Goal: Check status

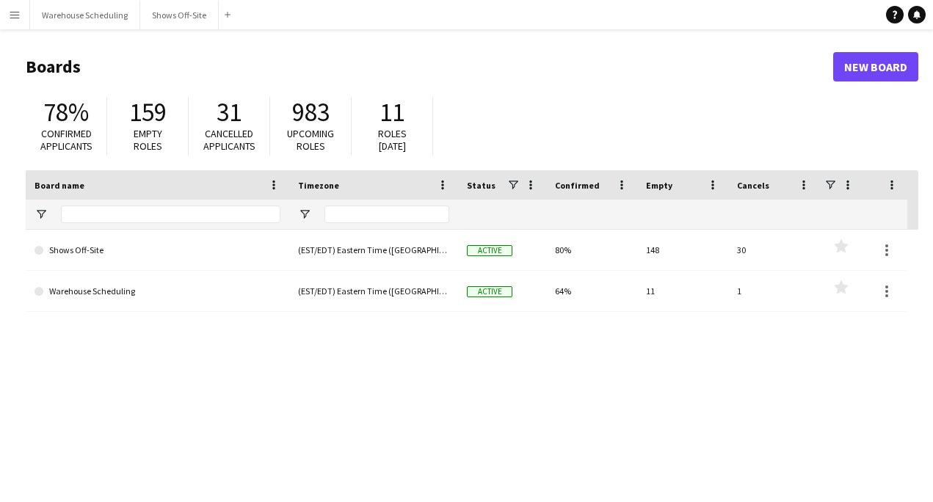
click at [14, 7] on button "Menu" at bounding box center [14, 14] width 29 height 29
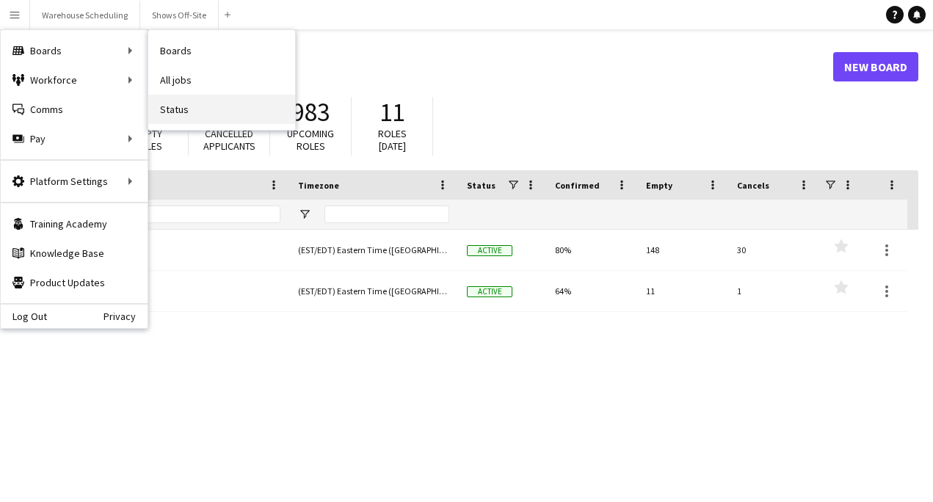
click at [173, 108] on link "Status" at bounding box center [221, 109] width 147 height 29
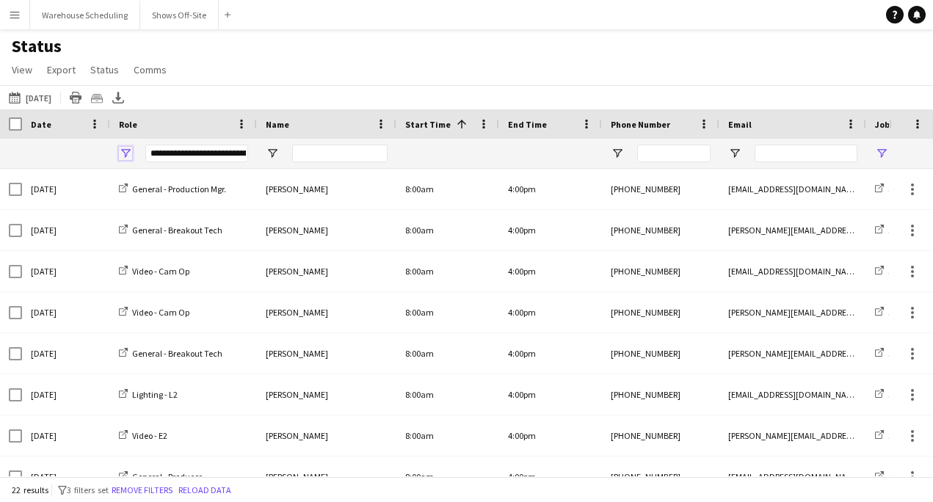
click at [121, 155] on span "Open Filter Menu" at bounding box center [125, 153] width 13 height 13
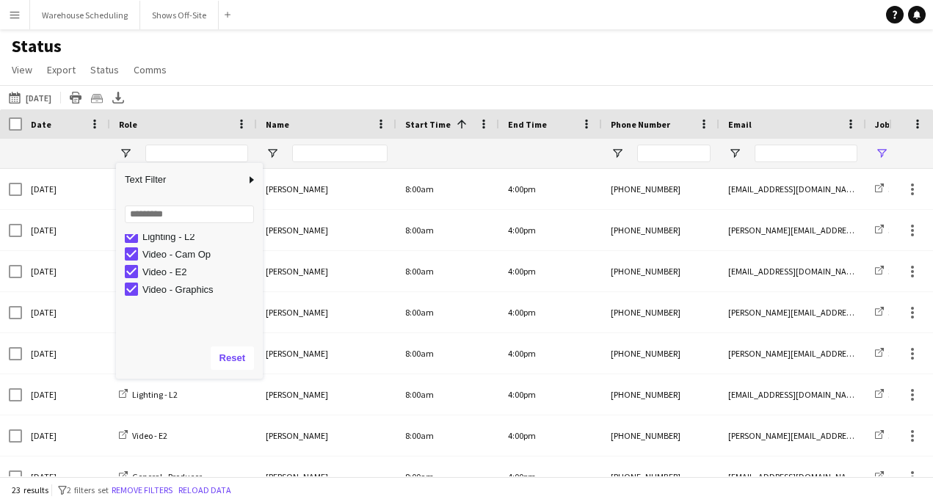
scroll to position [198, 0]
click at [481, 48] on div "Status View Views Default view New view Update view Delete view Edit name Custo…" at bounding box center [466, 60] width 933 height 50
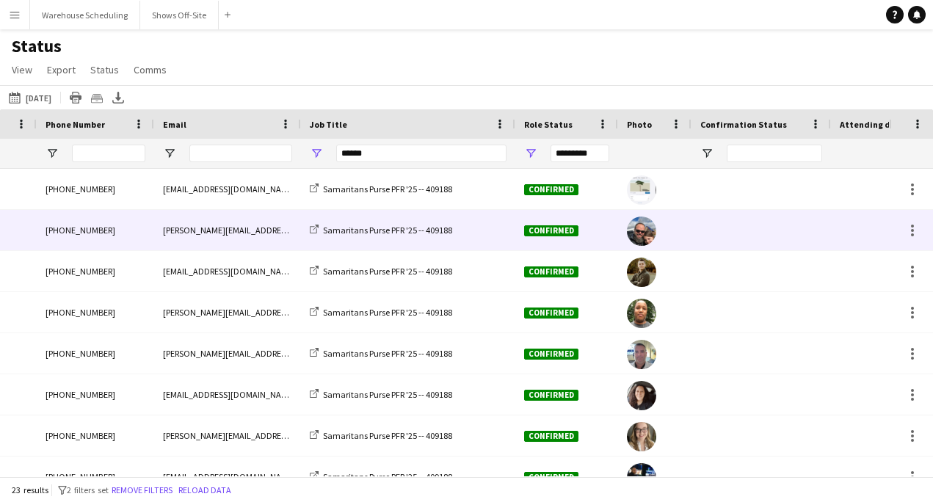
scroll to position [0, 689]
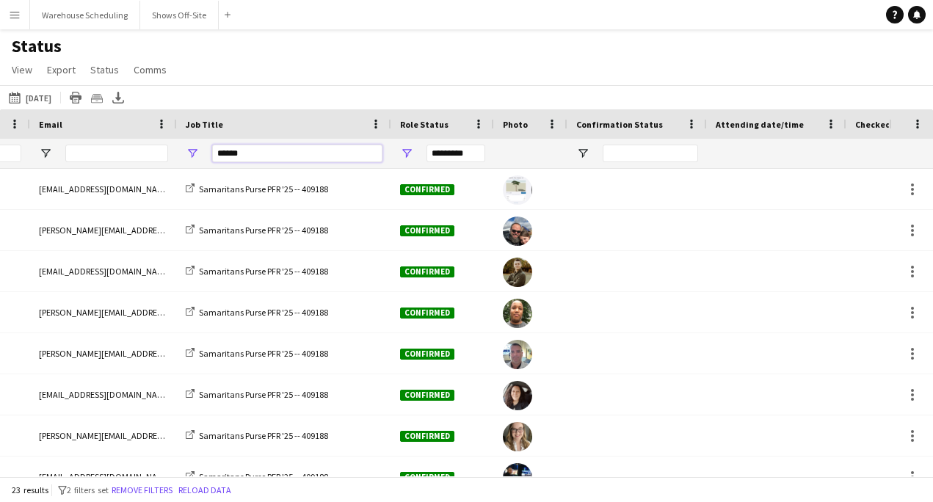
drag, startPoint x: 250, startPoint y: 154, endPoint x: 176, endPoint y: 154, distance: 74.1
click at [178, 154] on div "******" at bounding box center [284, 153] width 214 height 29
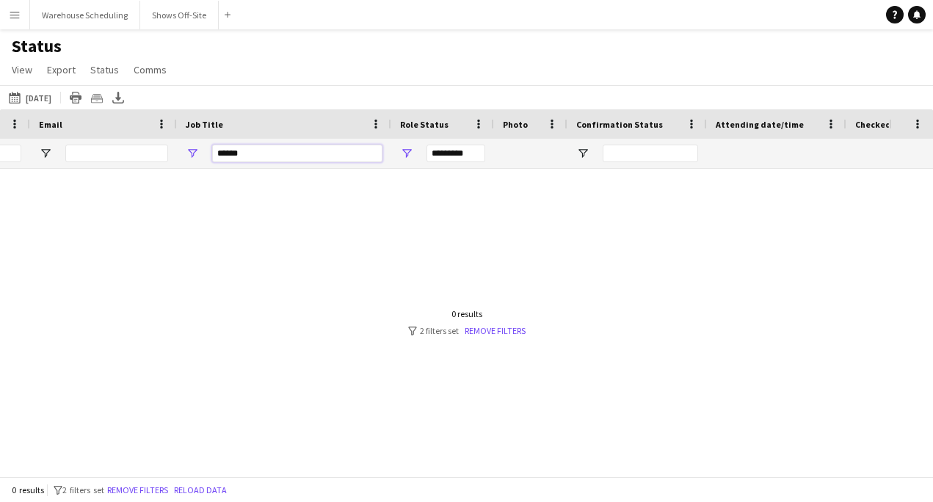
scroll to position [0, 0]
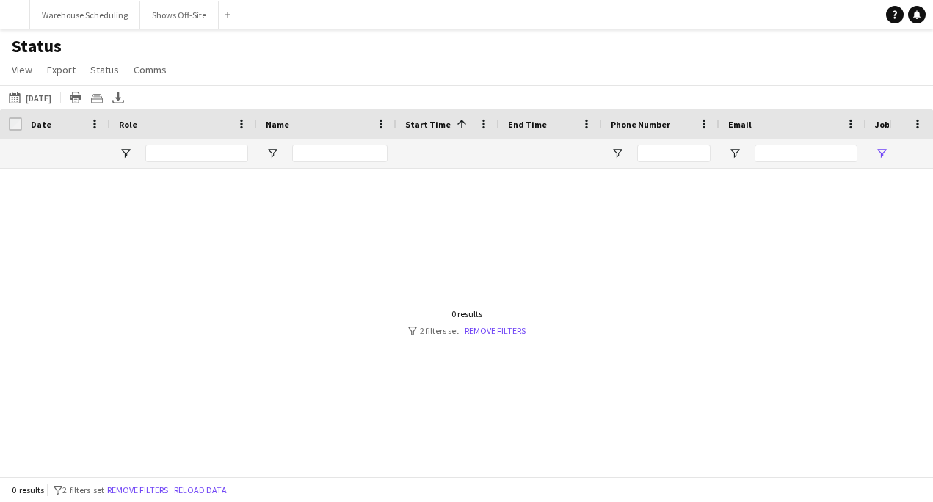
type input "******"
click at [22, 101] on app-icon "[DATE] to [DATE]" at bounding box center [17, 98] width 17 height 12
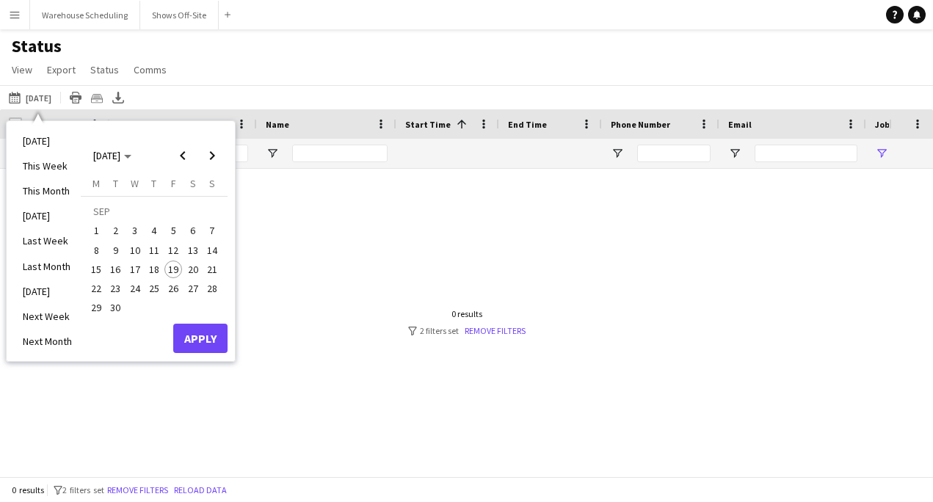
click at [101, 283] on span "22" at bounding box center [96, 289] width 18 height 18
click at [195, 326] on button "Apply" at bounding box center [200, 338] width 54 height 29
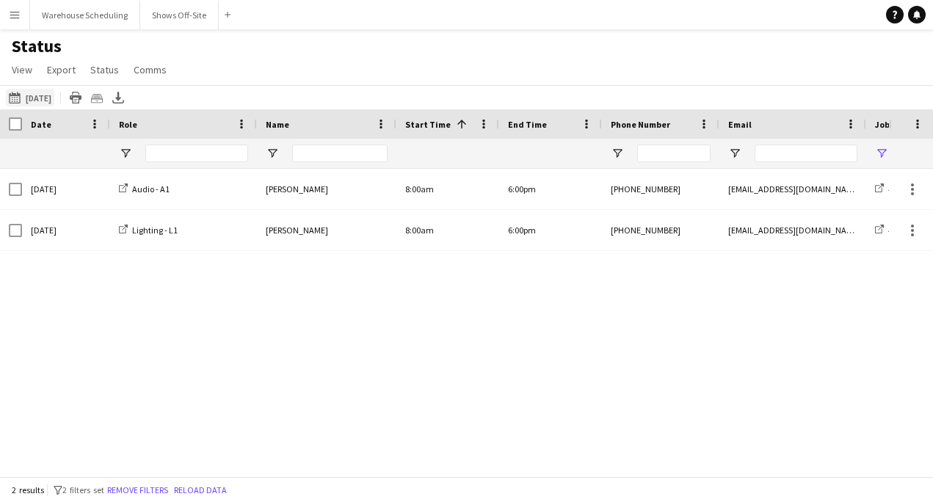
click at [54, 98] on button "[DATE] to [DATE] [DATE]" at bounding box center [30, 98] width 48 height 18
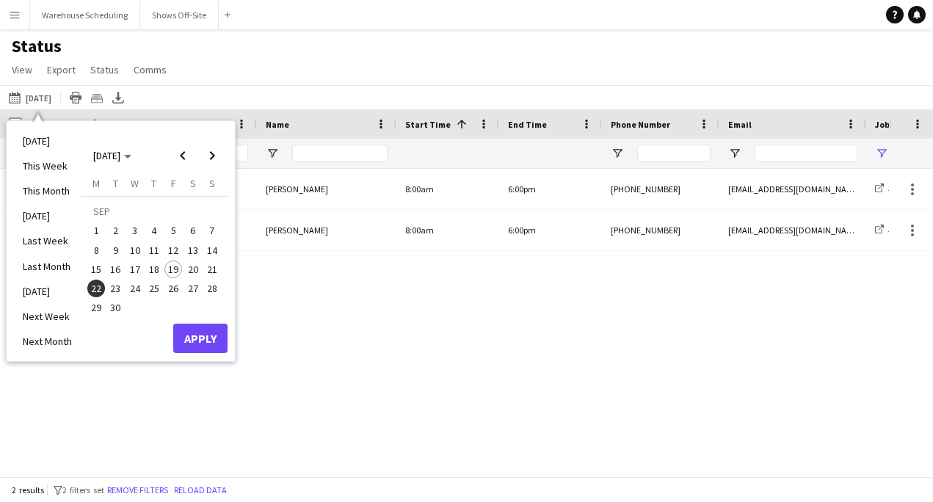
click at [214, 279] on button "28" at bounding box center [212, 288] width 19 height 19
click at [211, 270] on span "21" at bounding box center [212, 270] width 18 height 18
click at [197, 340] on button "Apply" at bounding box center [200, 338] width 54 height 29
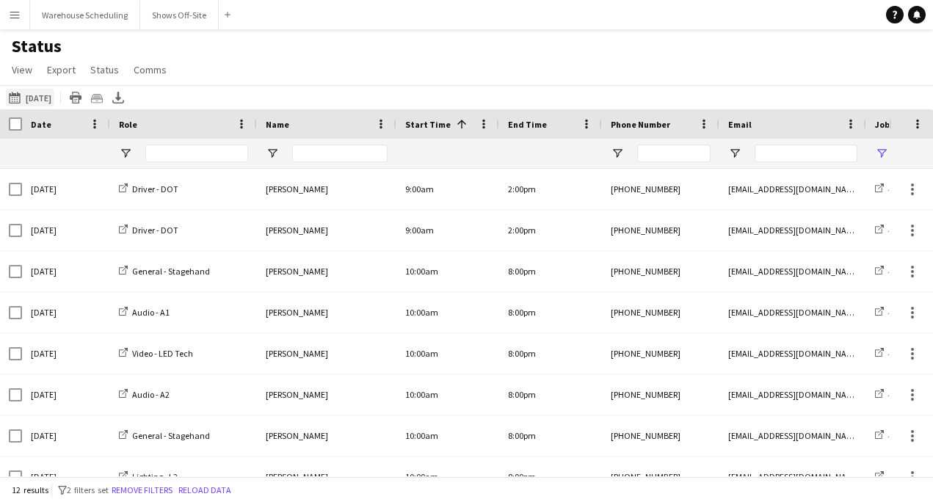
click at [34, 98] on button "[DATE] to [DATE] [DATE]" at bounding box center [30, 98] width 48 height 18
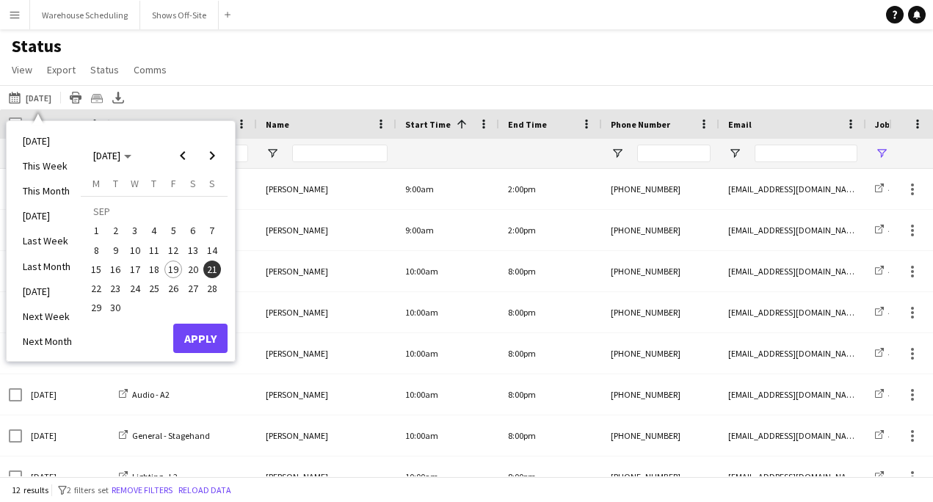
click at [194, 277] on span "20" at bounding box center [193, 270] width 18 height 18
click at [204, 324] on button "Apply" at bounding box center [200, 338] width 54 height 29
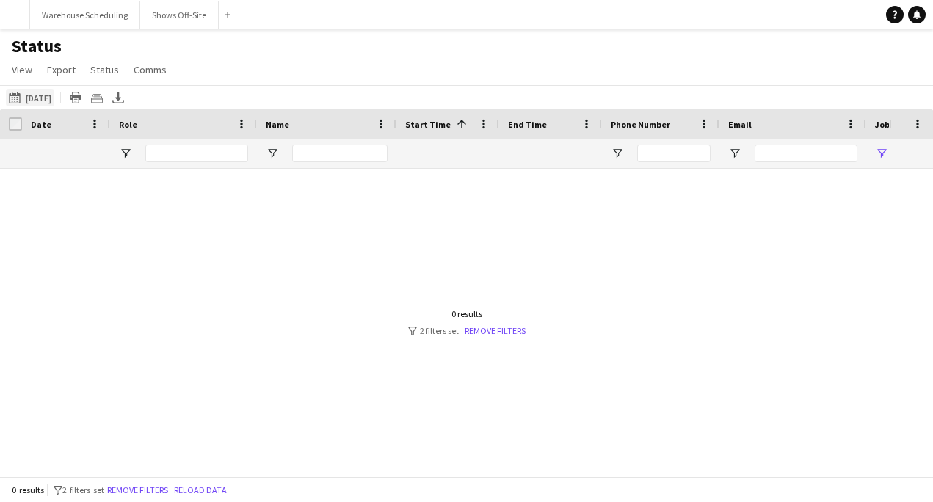
click at [38, 97] on button "[DATE] to [DATE] [DATE]" at bounding box center [30, 98] width 48 height 18
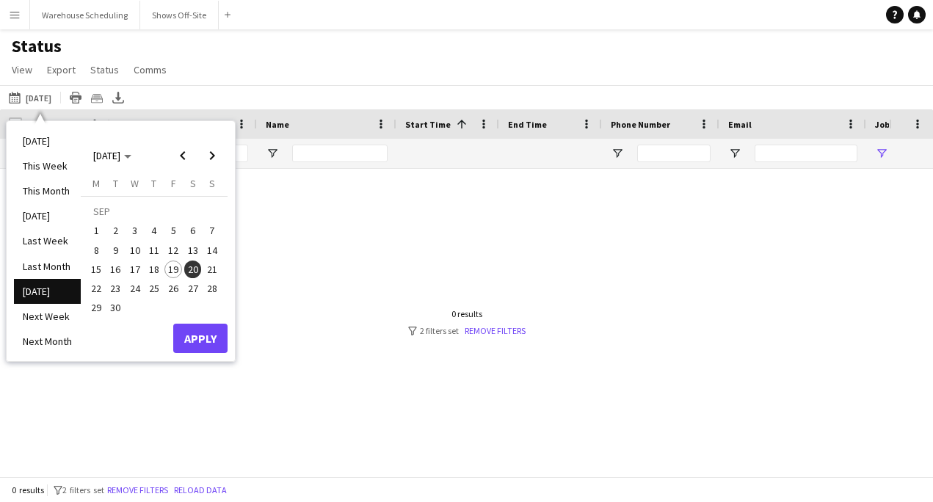
click at [210, 270] on span "21" at bounding box center [212, 270] width 18 height 18
click at [203, 330] on button "Apply" at bounding box center [200, 338] width 54 height 29
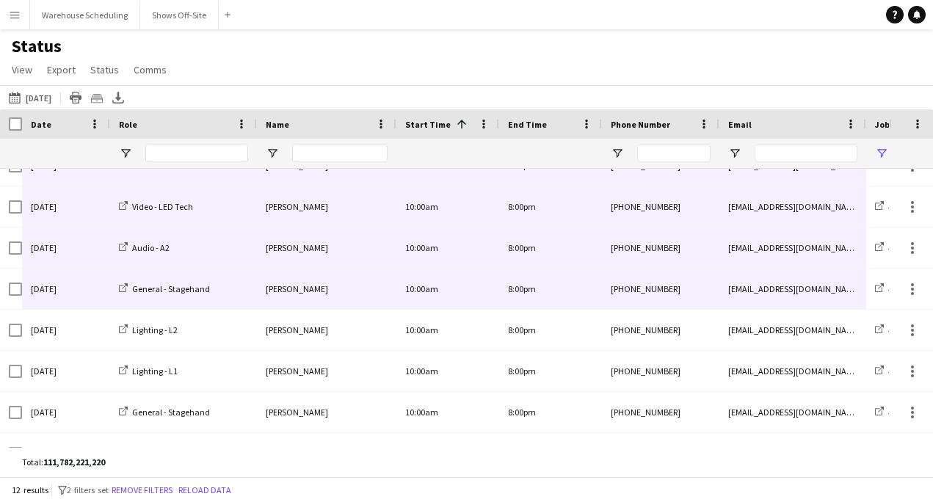
scroll to position [214, 0]
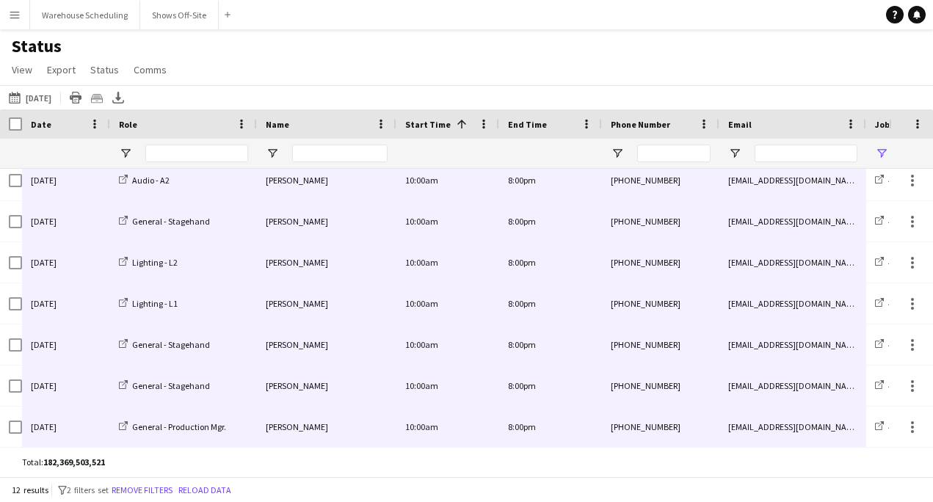
drag, startPoint x: 80, startPoint y: 201, endPoint x: 799, endPoint y: 413, distance: 749.2
click at [54, 98] on button "[DATE] to [DATE] [DATE]" at bounding box center [30, 98] width 48 height 18
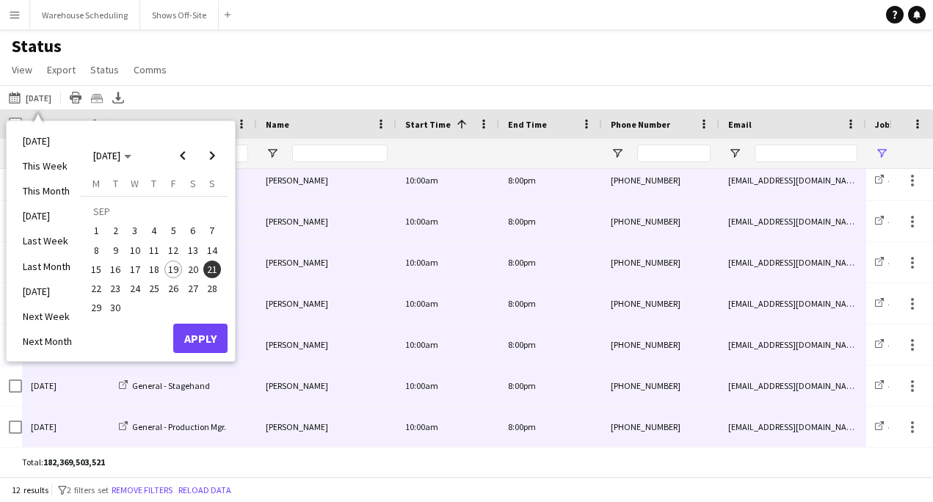
click at [101, 288] on span "22" at bounding box center [96, 289] width 18 height 18
click at [186, 335] on button "Apply" at bounding box center [200, 338] width 54 height 29
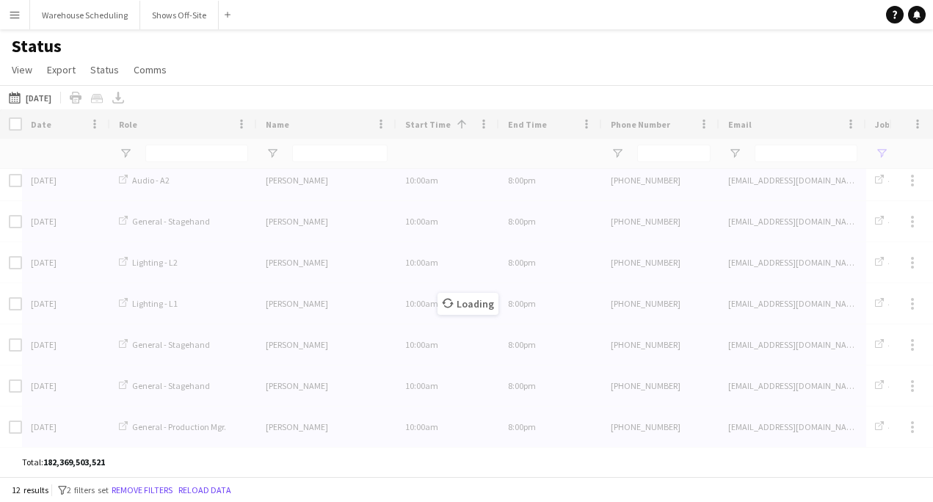
scroll to position [0, 0]
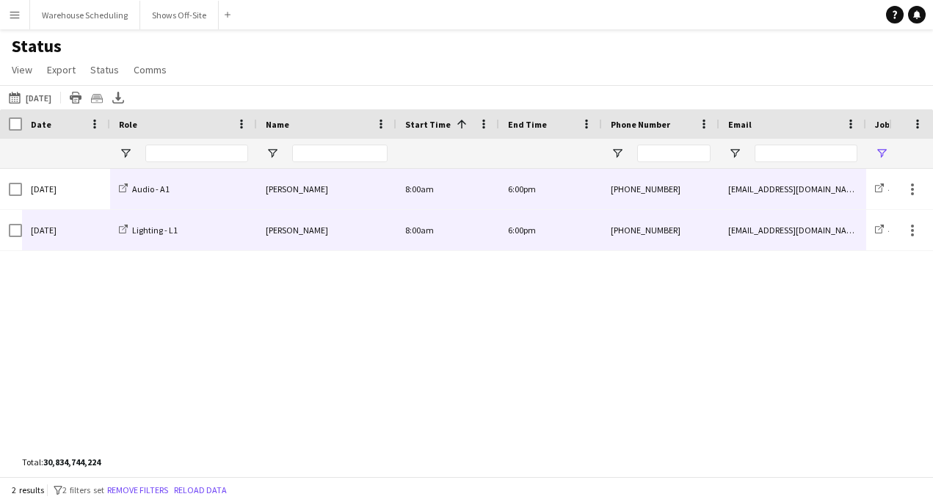
drag, startPoint x: 77, startPoint y: 192, endPoint x: 741, endPoint y: 222, distance: 664.2
click at [54, 97] on button "[DATE] to [DATE] [DATE]" at bounding box center [30, 98] width 48 height 18
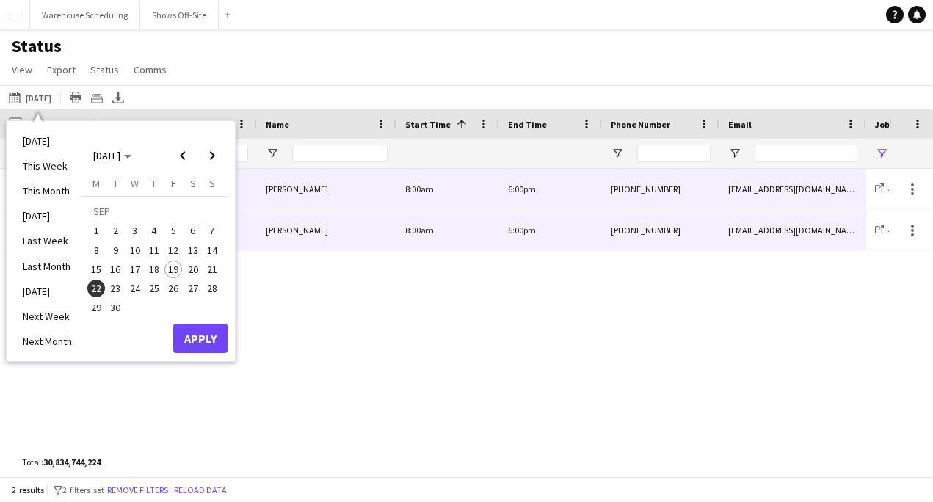
click at [118, 287] on span "23" at bounding box center [116, 289] width 18 height 18
click at [208, 342] on button "Apply" at bounding box center [200, 338] width 54 height 29
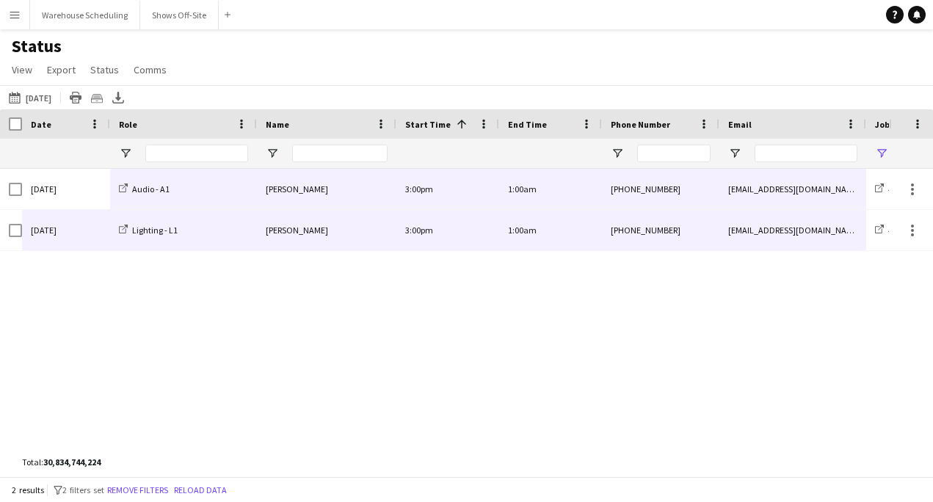
drag, startPoint x: 84, startPoint y: 175, endPoint x: 752, endPoint y: 247, distance: 671.0
click at [52, 101] on button "[DATE] to [DATE] [DATE]" at bounding box center [30, 98] width 48 height 18
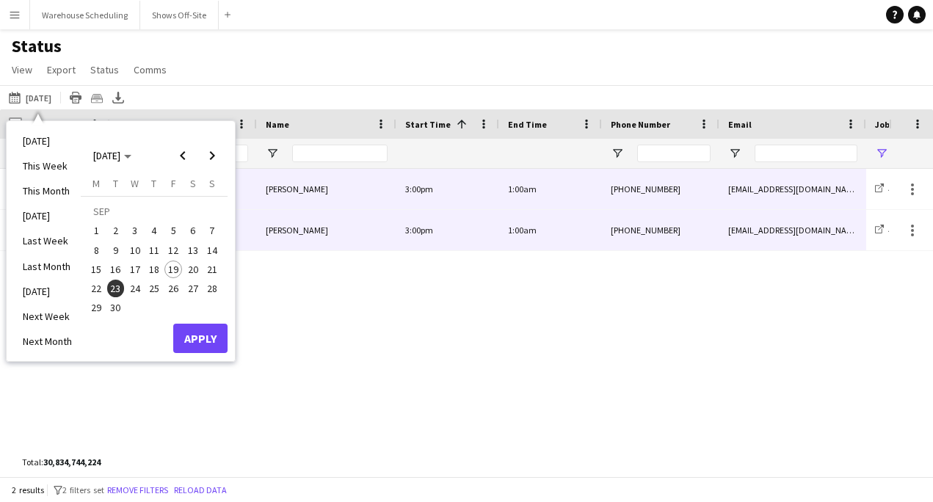
click at [128, 289] on span "24" at bounding box center [135, 289] width 18 height 18
click at [203, 332] on button "Apply" at bounding box center [200, 338] width 54 height 29
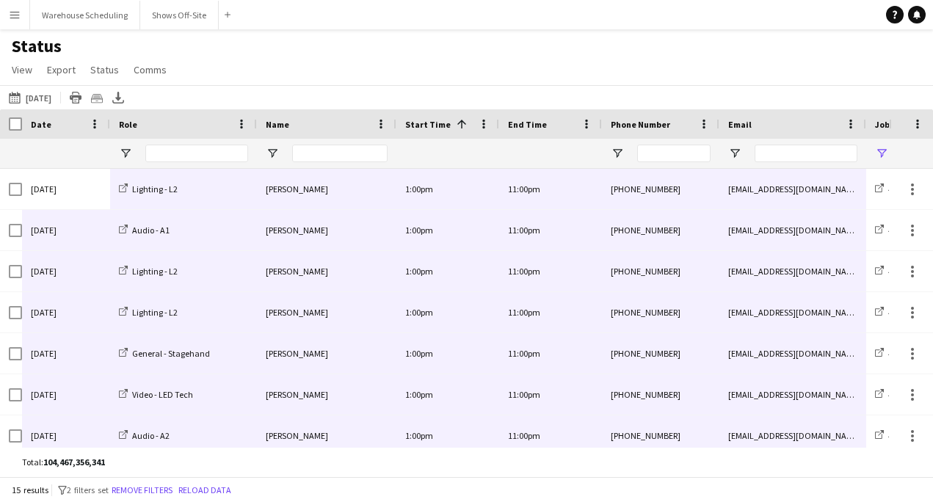
scroll to position [59, 0]
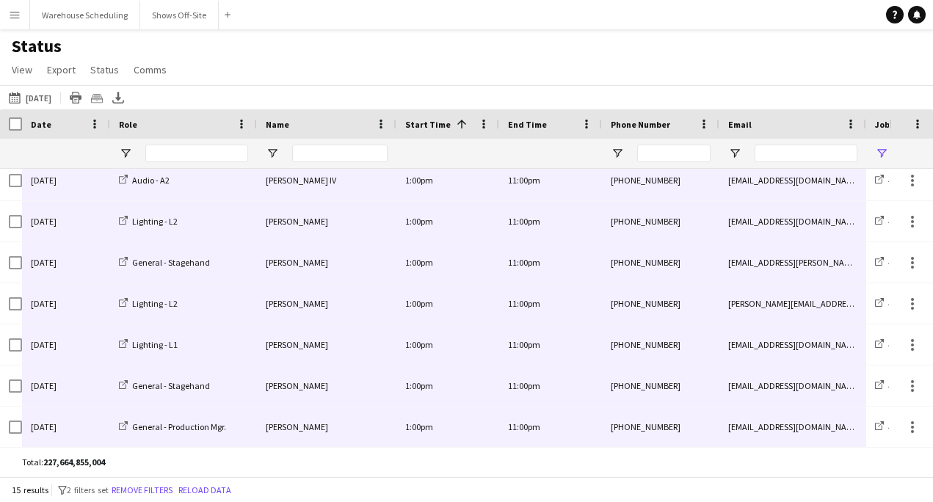
drag, startPoint x: 92, startPoint y: 204, endPoint x: 803, endPoint y: 430, distance: 745.5
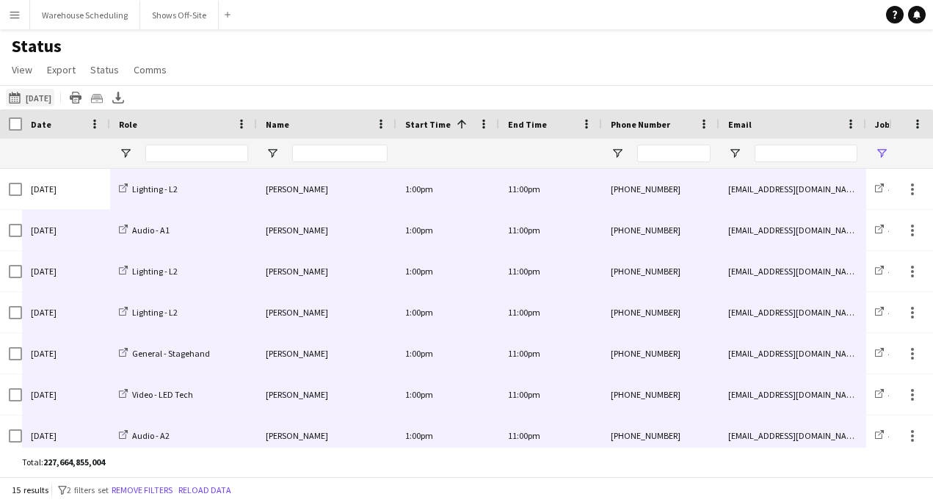
click at [54, 95] on button "[DATE] to [DATE] [DATE]" at bounding box center [30, 98] width 48 height 18
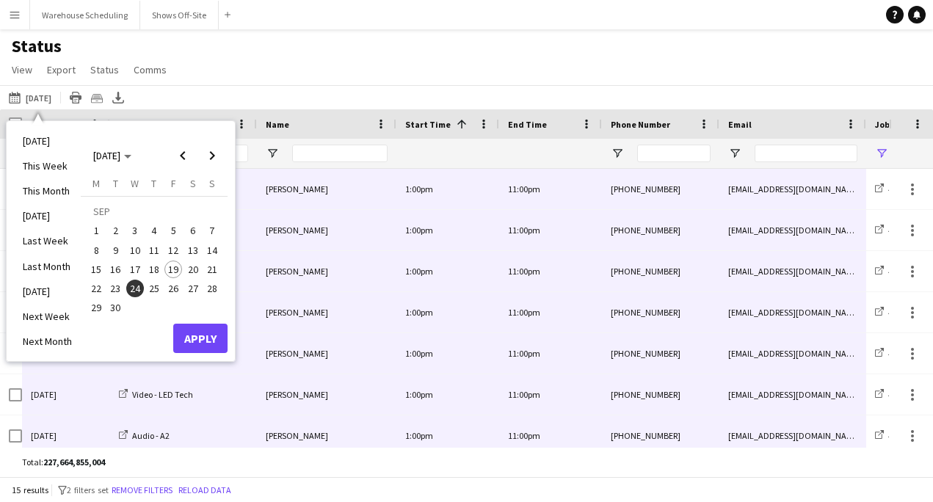
click at [153, 286] on span "25" at bounding box center [154, 289] width 18 height 18
click at [195, 345] on button "Apply" at bounding box center [200, 338] width 54 height 29
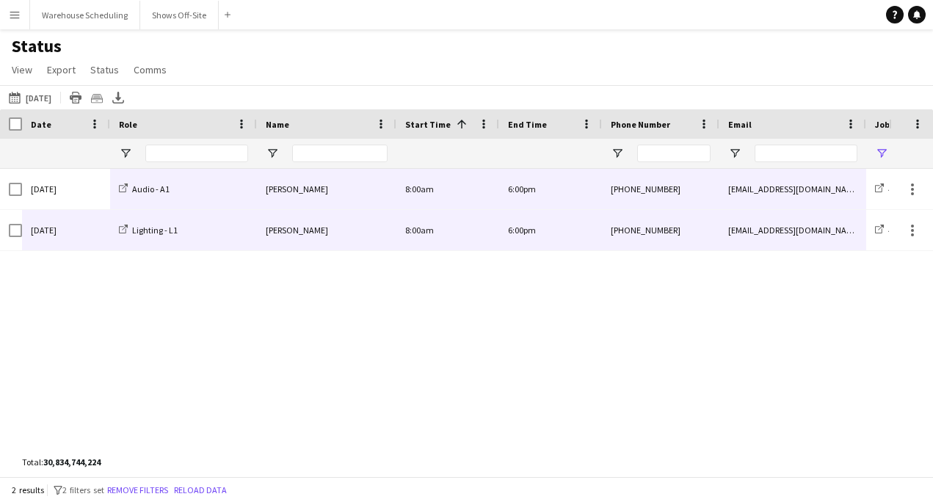
drag, startPoint x: 68, startPoint y: 200, endPoint x: 768, endPoint y: 218, distance: 700.4
click at [46, 93] on button "[DATE] to [DATE] [DATE]" at bounding box center [30, 98] width 48 height 18
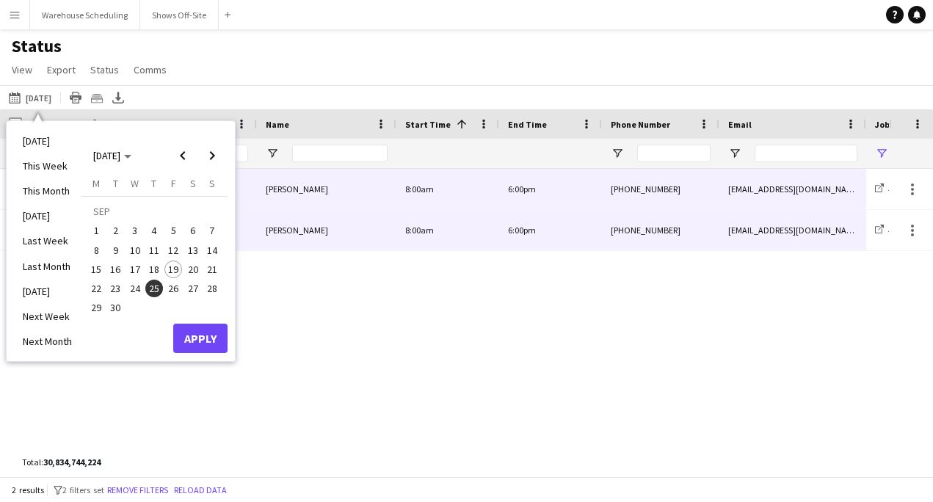
click at [173, 292] on span "26" at bounding box center [173, 289] width 18 height 18
click at [203, 342] on button "Apply" at bounding box center [200, 338] width 54 height 29
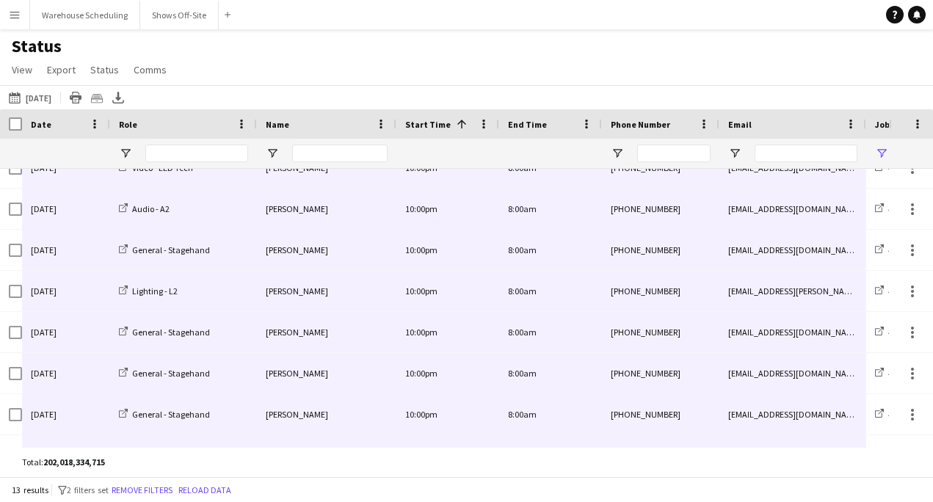
scroll to position [255, 0]
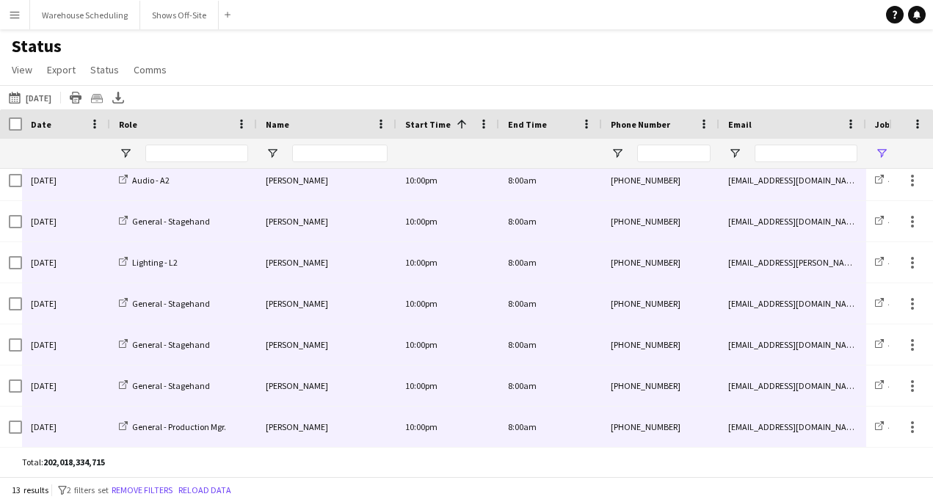
drag, startPoint x: 87, startPoint y: 203, endPoint x: 792, endPoint y: 469, distance: 753.3
click at [791, 471] on div "Drag here to set row groups Date Photo Name Confirmation Status Attending date/…" at bounding box center [466, 292] width 933 height 367
click at [37, 98] on button "[DATE] to [DATE] [DATE]" at bounding box center [30, 98] width 48 height 18
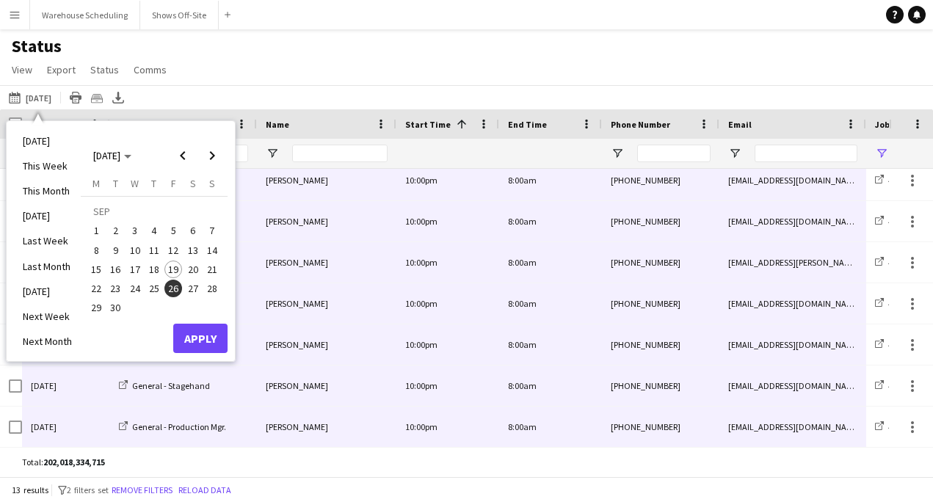
click at [190, 287] on span "27" at bounding box center [193, 289] width 18 height 18
click at [203, 333] on button "Apply" at bounding box center [200, 338] width 54 height 29
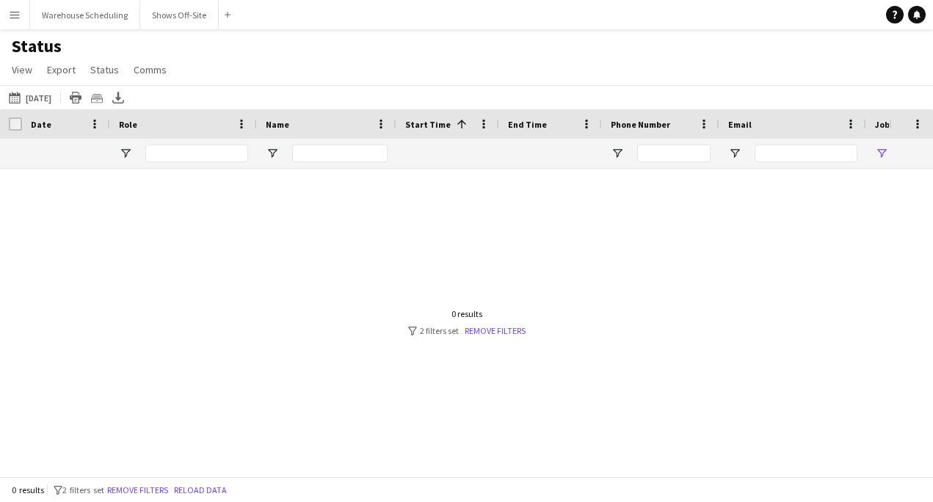
scroll to position [0, 0]
click at [39, 98] on button "[DATE] to [DATE] [DATE]" at bounding box center [30, 98] width 48 height 18
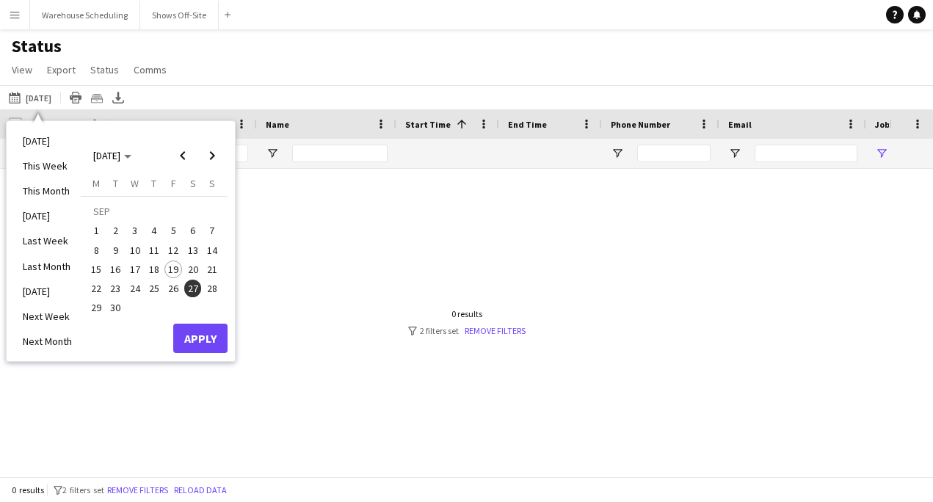
click at [167, 294] on span "26" at bounding box center [173, 289] width 18 height 18
click at [200, 343] on button "Apply" at bounding box center [200, 338] width 54 height 29
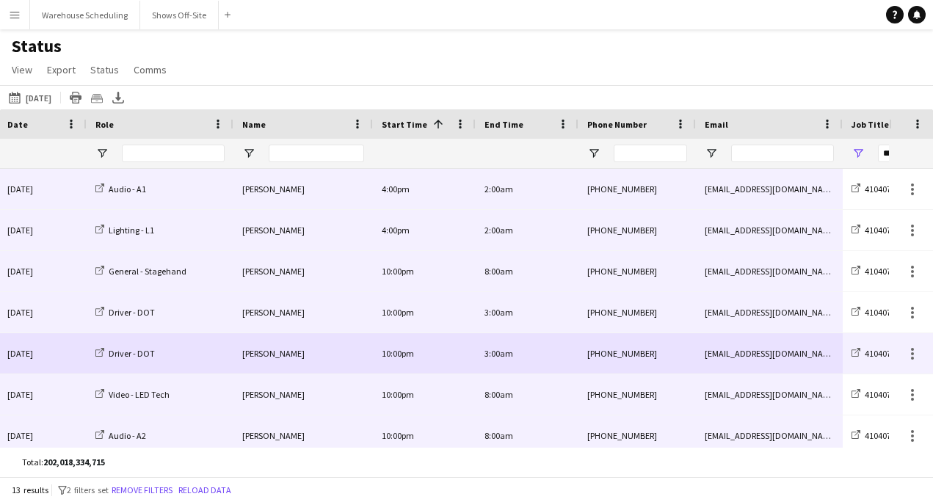
scroll to position [0, 108]
